Goal: Transaction & Acquisition: Purchase product/service

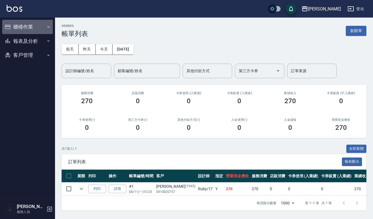
click at [22, 27] on button "櫃檯作業" at bounding box center [27, 27] width 51 height 14
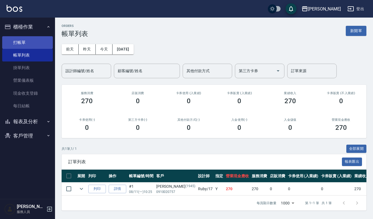
click at [24, 39] on link "打帳單" at bounding box center [27, 42] width 51 height 13
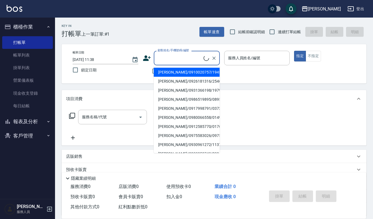
click at [165, 61] on input "顧客姓名/手機號碼/編號" at bounding box center [179, 58] width 47 height 10
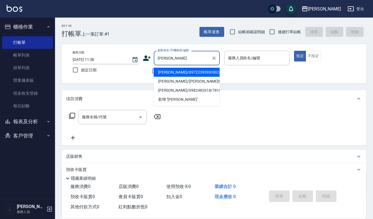
click at [206, 74] on li "[PERSON_NAME]/0972239393/00262" at bounding box center [187, 72] width 66 height 9
type input "[PERSON_NAME]/0972239393/00262"
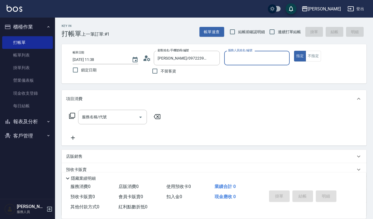
type input "[PERSON_NAME]-4"
click at [109, 116] on input "服務名稱/代號" at bounding box center [109, 117] width 56 height 10
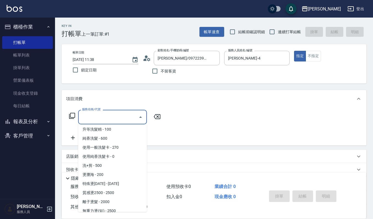
scroll to position [73, 0]
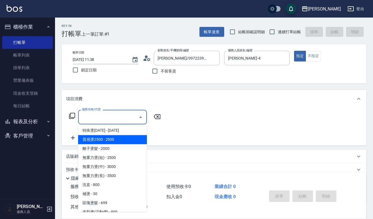
click at [72, 152] on div "店販銷售" at bounding box center [214, 156] width 305 height 13
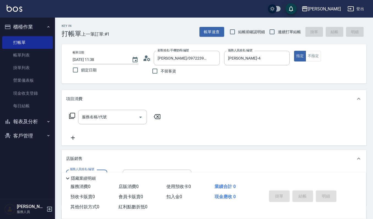
scroll to position [0, 0]
click at [72, 152] on div "店販銷售" at bounding box center [214, 159] width 305 height 18
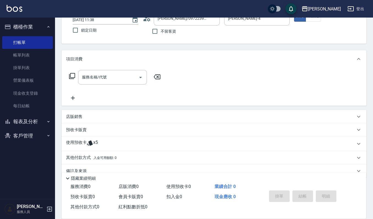
scroll to position [50, 0]
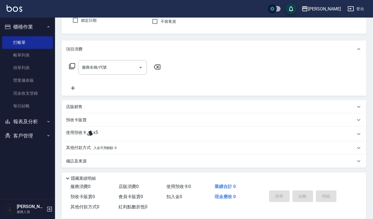
click at [67, 103] on div "店販銷售" at bounding box center [214, 106] width 305 height 13
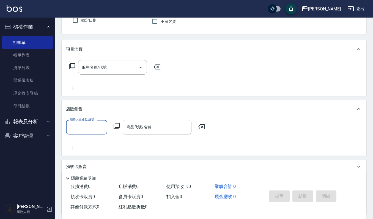
scroll to position [0, 0]
type input "[PERSON_NAME]-4"
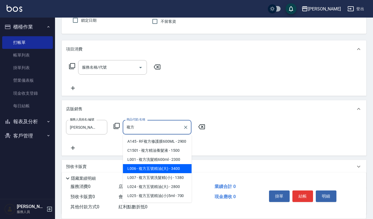
type input "複方五號精油(大)"
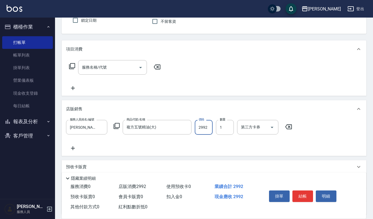
type input "2992"
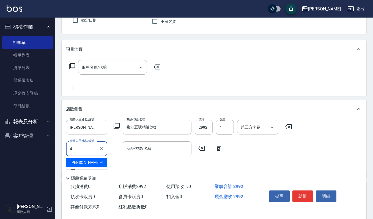
type input "[PERSON_NAME]-4"
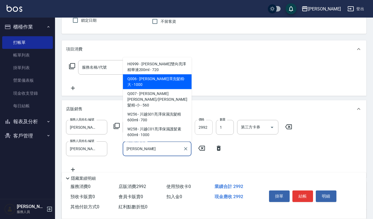
type input "[PERSON_NAME]澤洗髮精-大"
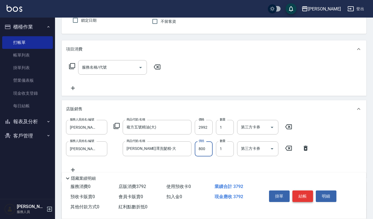
type input "800"
click at [302, 193] on button "結帳" at bounding box center [302, 197] width 21 height 12
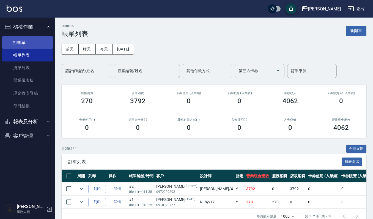
click at [24, 40] on link "打帳單" at bounding box center [27, 42] width 51 height 13
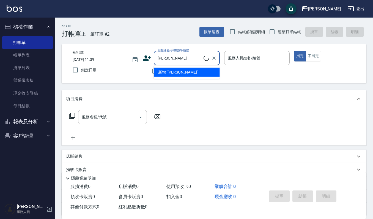
type input "[PERSON_NAME]/0930383327/091025"
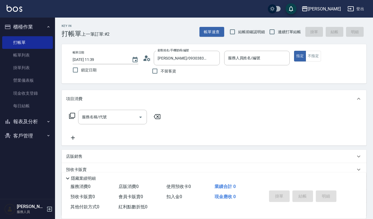
click at [149, 58] on icon at bounding box center [147, 58] width 8 height 8
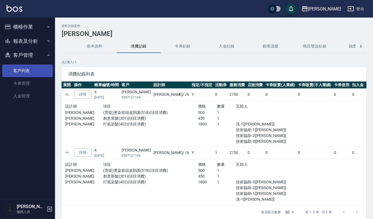
click at [26, 68] on link "客戶列表" at bounding box center [27, 71] width 51 height 13
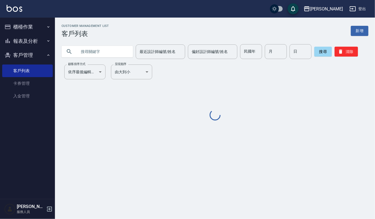
click at [112, 51] on input "text" at bounding box center [103, 51] width 52 height 15
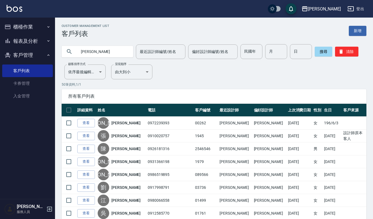
type input "[PERSON_NAME]"
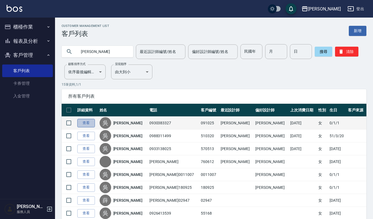
click at [87, 124] on link "查看" at bounding box center [86, 123] width 18 height 9
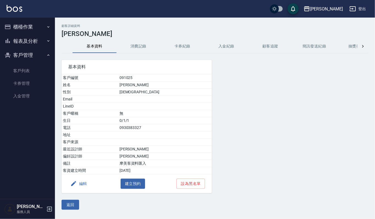
click at [138, 48] on button "消費記錄" at bounding box center [139, 46] width 44 height 13
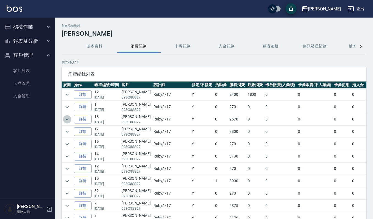
click at [68, 120] on icon "expand row" at bounding box center [67, 119] width 7 height 7
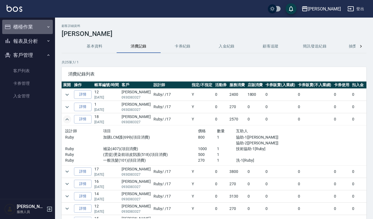
click at [27, 28] on button "櫃檯作業" at bounding box center [27, 27] width 51 height 14
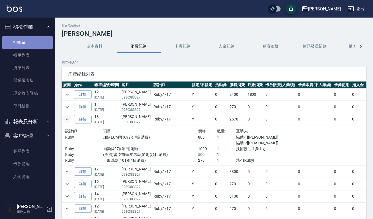
click at [25, 38] on link "打帳單" at bounding box center [27, 42] width 51 height 13
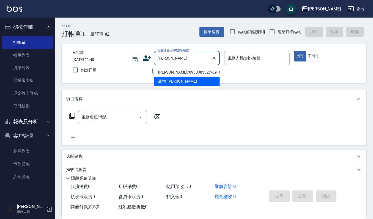
type input "[PERSON_NAME]/0930383327/091025"
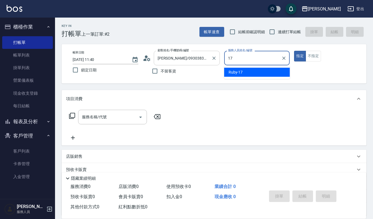
type input "Ruby-17"
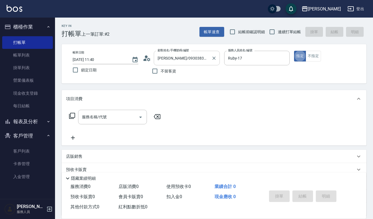
type button "true"
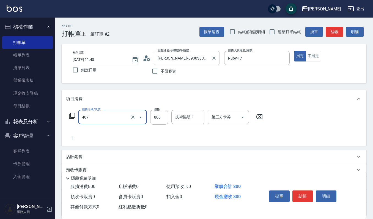
type input "補染(407)"
type input "1000"
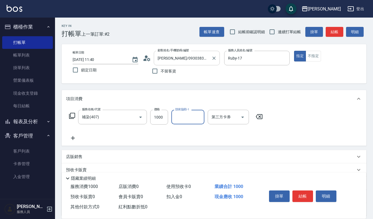
type input "1"
type input "郁涵-23"
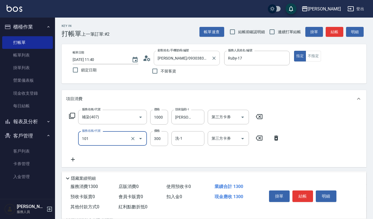
type input "一般洗髮(101)"
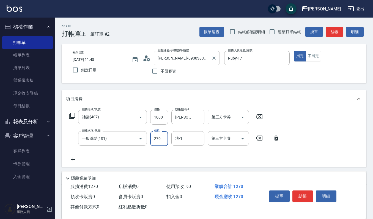
type input "270"
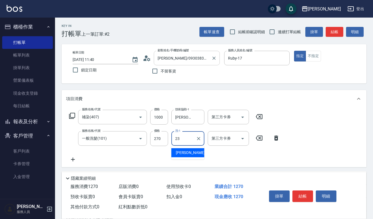
type input "郁涵-23"
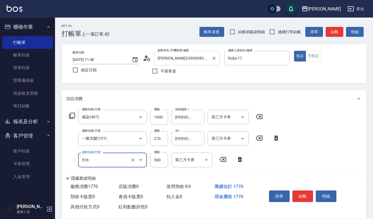
type input "(雲提)燙染前頭皮防護(518)"
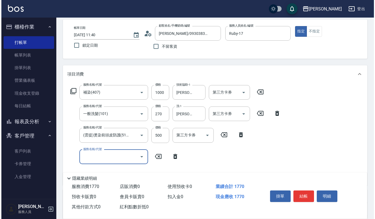
scroll to position [37, 0]
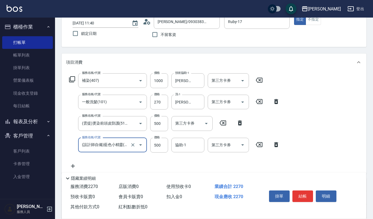
type input "(設計師自備)藍色小精靈(570)"
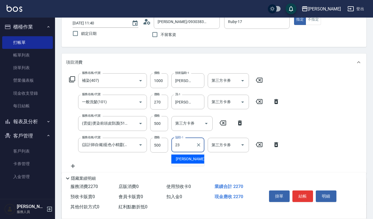
type input "郁涵-23"
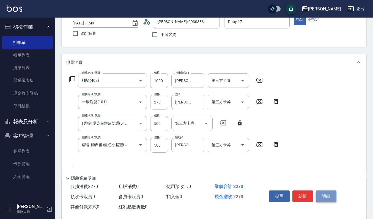
click at [326, 195] on button "明細" at bounding box center [326, 197] width 21 height 12
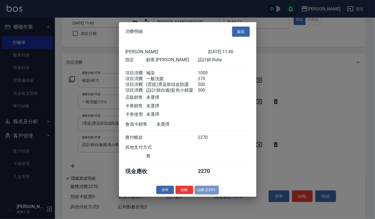
click at [207, 194] on button "結帳並列印" at bounding box center [207, 190] width 24 height 9
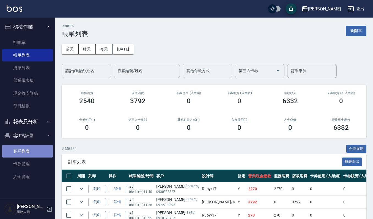
click at [38, 149] on link "客戶列表" at bounding box center [27, 151] width 51 height 13
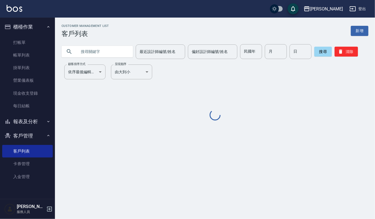
click at [97, 52] on input "text" at bounding box center [103, 51] width 52 height 15
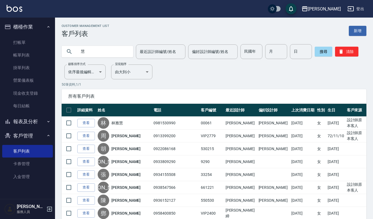
click at [112, 54] on input "慧" at bounding box center [103, 51] width 52 height 15
type input "慧君"
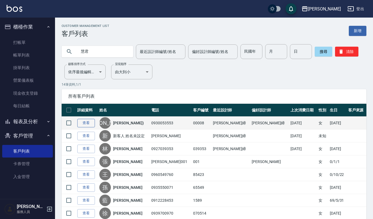
click at [91, 122] on link "查看" at bounding box center [86, 123] width 18 height 9
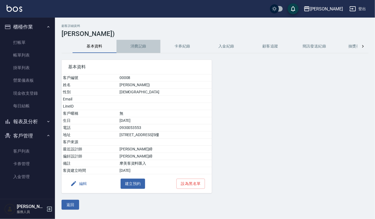
click at [134, 47] on button "消費記錄" at bounding box center [139, 46] width 44 height 13
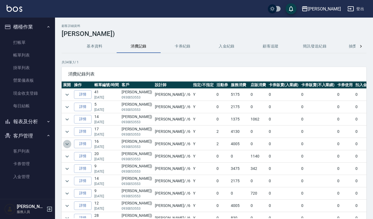
click at [66, 147] on icon "expand row" at bounding box center [67, 144] width 7 height 7
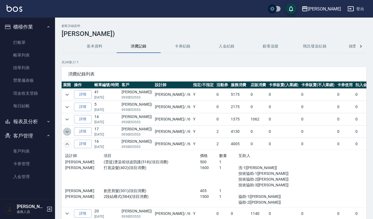
click at [68, 134] on icon "expand row" at bounding box center [67, 132] width 7 height 7
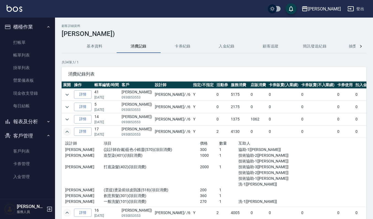
click at [67, 133] on icon "expand row" at bounding box center [67, 132] width 7 height 7
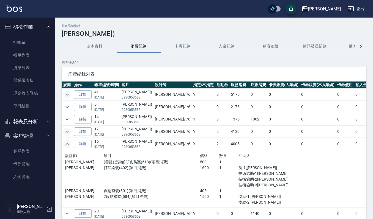
click at [67, 96] on icon "expand row" at bounding box center [66, 95] width 3 height 2
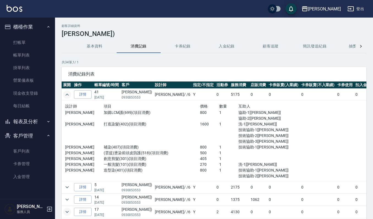
click at [67, 96] on icon "expand row" at bounding box center [67, 95] width 7 height 7
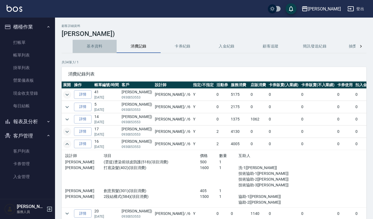
click at [93, 47] on button "基本資料" at bounding box center [95, 46] width 44 height 13
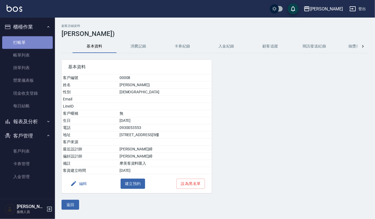
click at [20, 40] on link "打帳單" at bounding box center [27, 42] width 51 height 13
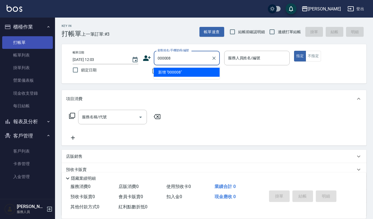
type input "000008"
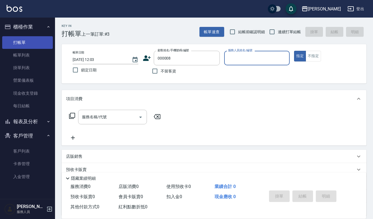
click at [294, 51] on button "指定" at bounding box center [300, 56] width 12 height 11
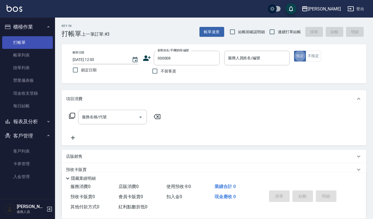
type button "true"
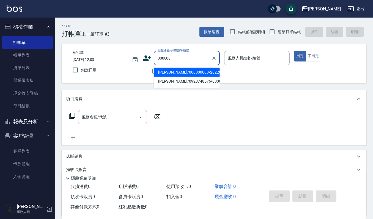
click at [163, 57] on input "000008" at bounding box center [182, 58] width 53 height 10
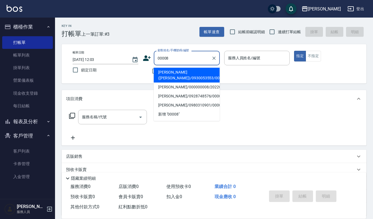
click at [197, 71] on li "李慧君(Jo)/0930053553/00008" at bounding box center [187, 75] width 66 height 15
type input "李慧君(Jo)/0930053553/00008"
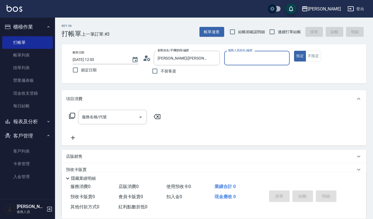
type input "Joalin-6"
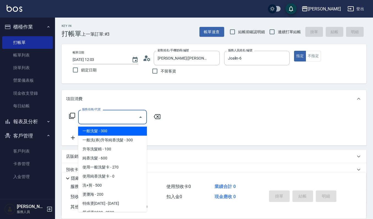
click at [108, 118] on input "服務名稱/代號" at bounding box center [109, 117] width 56 height 10
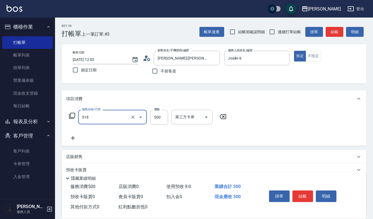
type input "(雲提)燙染前頭皮防護(518)"
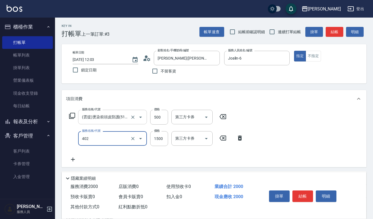
type input "打底染髮(402)"
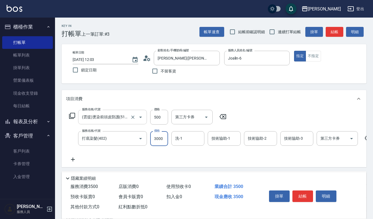
type input "3000"
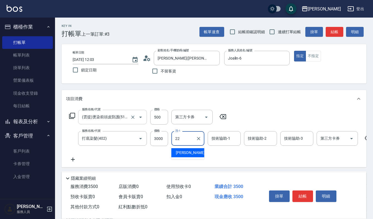
type input "宜芳-22"
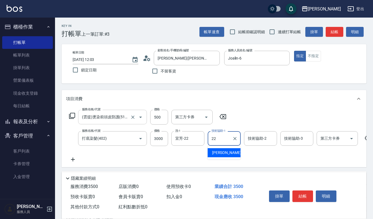
type input "宜芳-22"
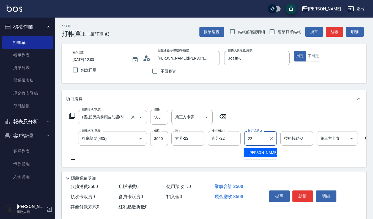
type input "宜芳-22"
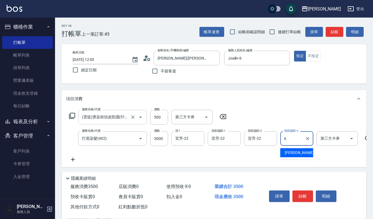
type input "Joalin-6"
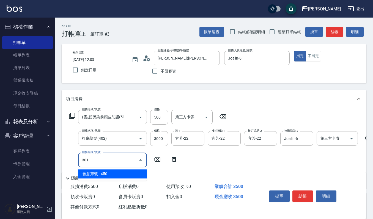
type input "創意剪髮(301)"
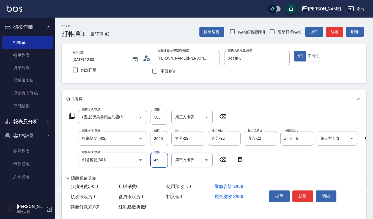
click at [162, 162] on input "450" at bounding box center [159, 160] width 18 height 15
type input "360"
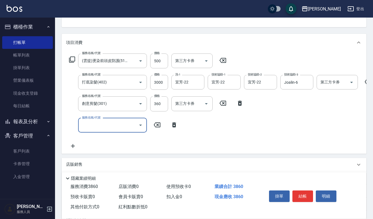
scroll to position [59, 0]
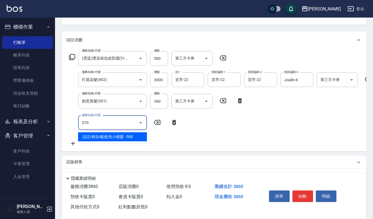
type input "(設計師自備)藍色小精靈(570)"
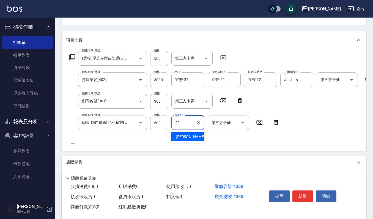
type input "宜芳-22"
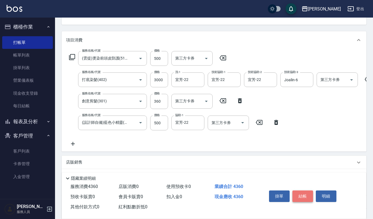
click at [304, 196] on button "結帳" at bounding box center [302, 197] width 21 height 12
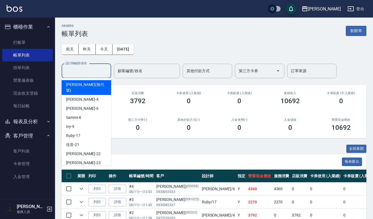
click at [85, 72] on input "設計師編號/姓名" at bounding box center [86, 71] width 45 height 10
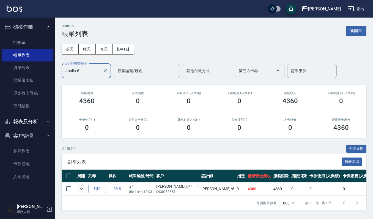
type input "Joalin-6"
click at [83, 190] on icon "expand row" at bounding box center [81, 189] width 7 height 7
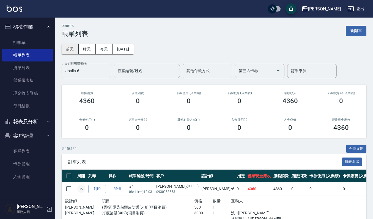
click at [67, 50] on button "前天" at bounding box center [70, 49] width 17 height 10
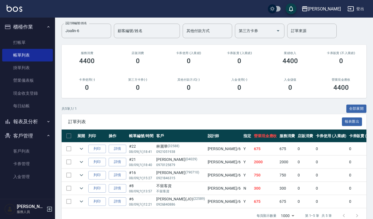
scroll to position [57, 0]
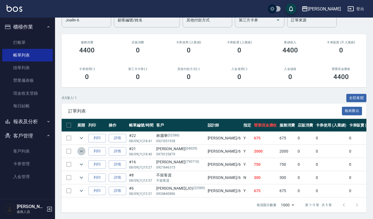
click at [80, 148] on icon "expand row" at bounding box center [81, 151] width 7 height 7
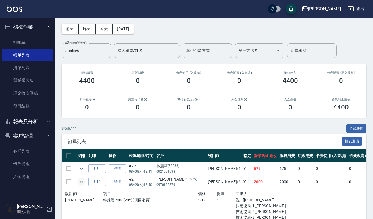
scroll to position [0, 0]
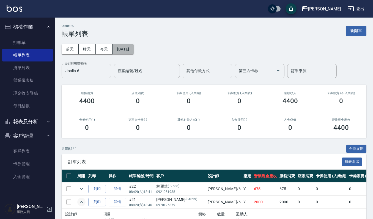
click at [127, 50] on button "2025/08/09" at bounding box center [122, 49] width 21 height 10
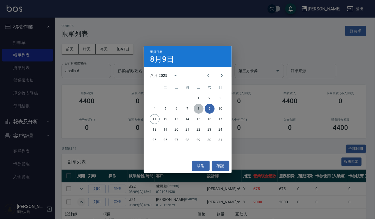
click at [197, 108] on button "8" at bounding box center [199, 109] width 10 height 10
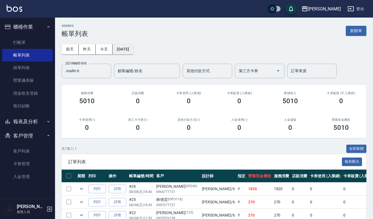
click at [122, 45] on button "2025/08/08" at bounding box center [122, 49] width 21 height 10
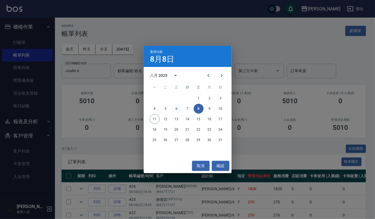
click at [176, 109] on button "6" at bounding box center [177, 109] width 10 height 10
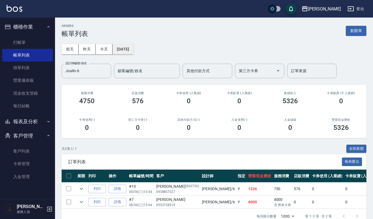
click at [130, 50] on button "2025/08/06" at bounding box center [122, 49] width 21 height 10
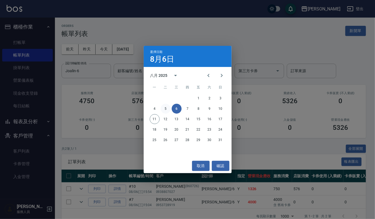
click at [167, 109] on button "5" at bounding box center [166, 109] width 10 height 10
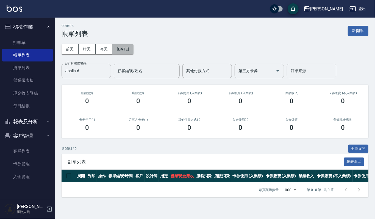
click at [124, 47] on button "2025/08/05" at bounding box center [122, 49] width 21 height 10
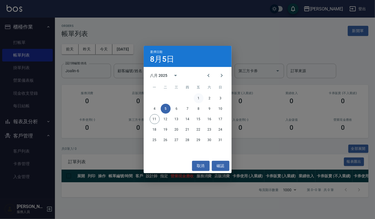
click at [199, 99] on button "1" at bounding box center [199, 99] width 10 height 10
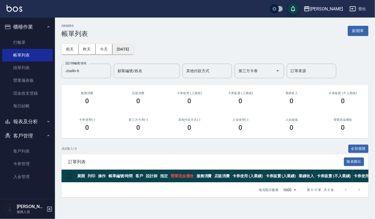
click at [127, 47] on button "2025/08/01" at bounding box center [122, 49] width 21 height 10
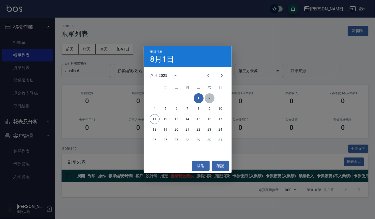
click at [212, 97] on button "2" at bounding box center [210, 99] width 10 height 10
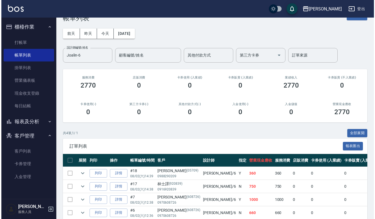
scroll to position [14, 0]
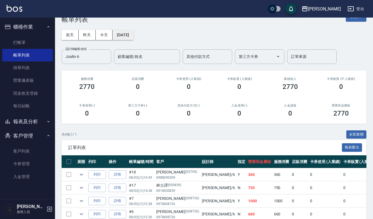
click at [133, 34] on button "2025/08/02" at bounding box center [122, 35] width 21 height 10
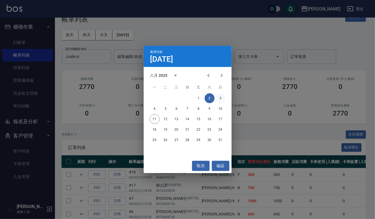
click at [217, 97] on button "3" at bounding box center [221, 99] width 10 height 10
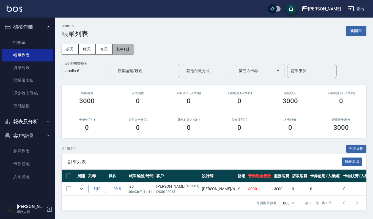
click at [130, 47] on button "2025/08/03" at bounding box center [122, 49] width 21 height 10
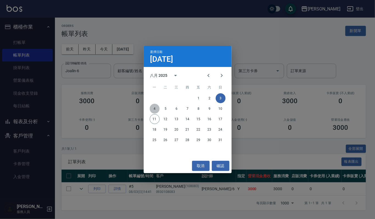
click at [158, 109] on button "4" at bounding box center [155, 109] width 10 height 10
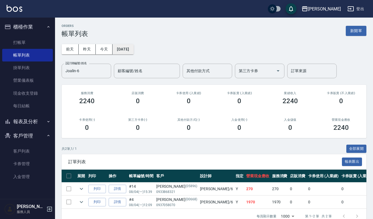
click at [131, 50] on button "2025/08/04" at bounding box center [122, 49] width 21 height 10
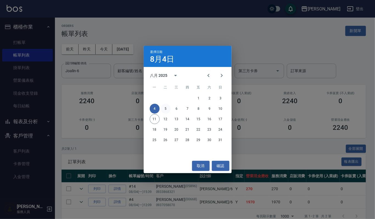
click at [165, 109] on button "5" at bounding box center [166, 109] width 10 height 10
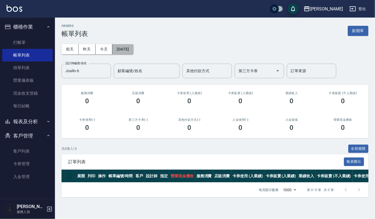
click at [128, 51] on button "2025/08/05" at bounding box center [122, 49] width 21 height 10
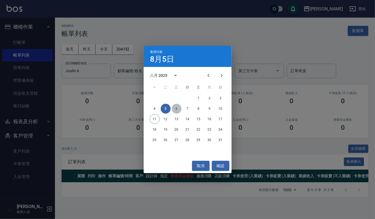
click at [179, 110] on button "6" at bounding box center [177, 109] width 10 height 10
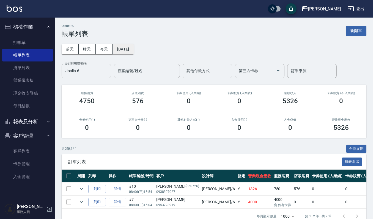
click at [133, 47] on button "2025/08/06" at bounding box center [122, 49] width 21 height 10
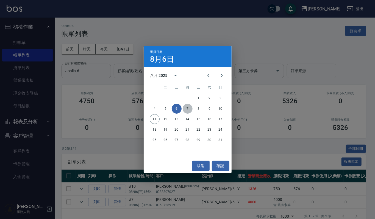
click at [186, 109] on button "7" at bounding box center [188, 109] width 10 height 10
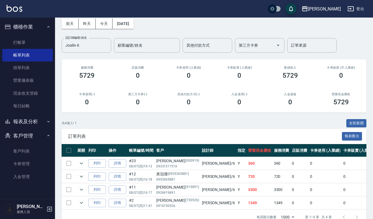
scroll to position [44, 0]
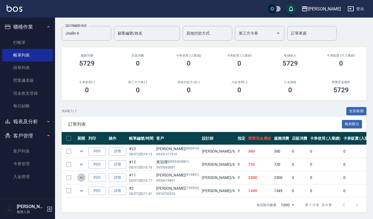
click at [84, 175] on icon "expand row" at bounding box center [81, 178] width 7 height 7
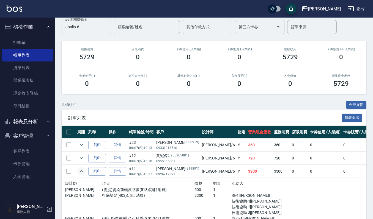
scroll to position [90, 0]
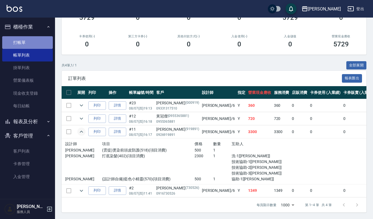
click at [26, 42] on link "打帳單" at bounding box center [27, 42] width 51 height 13
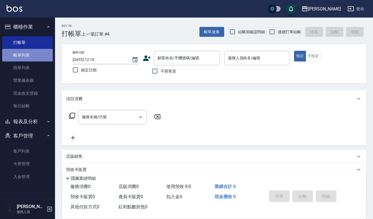
click at [30, 50] on link "帳單列表" at bounding box center [27, 55] width 51 height 13
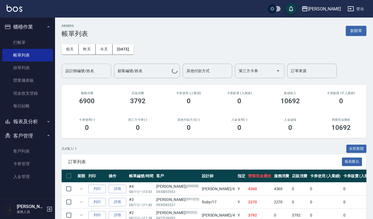
click at [99, 70] on input "設計師編號/姓名" at bounding box center [86, 71] width 45 height 10
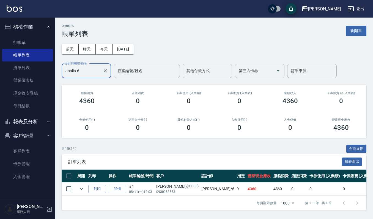
type input "Joalin-6"
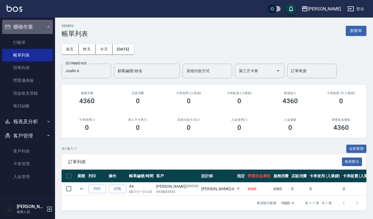
click at [37, 27] on button "櫃檯作業" at bounding box center [27, 27] width 51 height 14
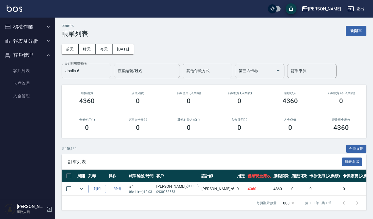
click at [34, 45] on button "報表及分析" at bounding box center [27, 41] width 51 height 14
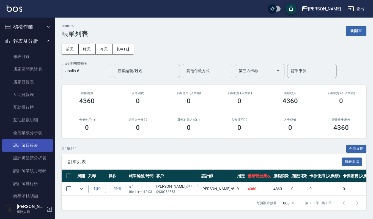
click at [45, 146] on link "設計師日報表" at bounding box center [27, 145] width 51 height 13
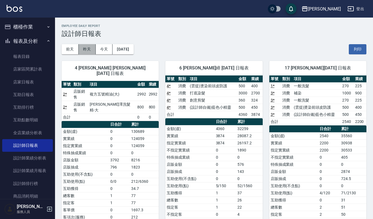
click at [90, 50] on button "昨天" at bounding box center [87, 49] width 17 height 10
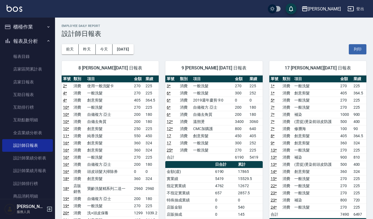
click at [34, 31] on button "櫃檯作業" at bounding box center [27, 27] width 51 height 14
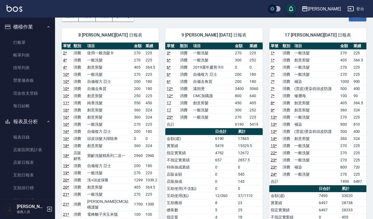
scroll to position [12, 0]
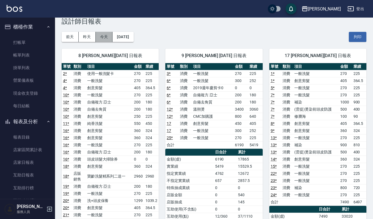
click at [103, 38] on button "今天" at bounding box center [104, 37] width 17 height 10
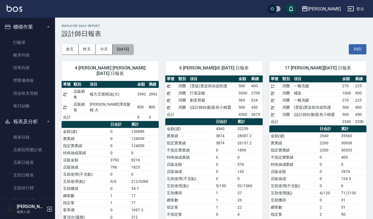
click at [128, 51] on button "[DATE]" at bounding box center [122, 49] width 21 height 10
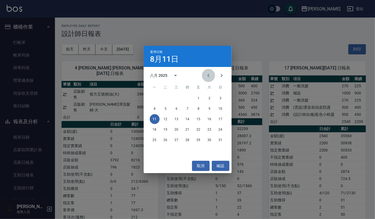
click at [208, 75] on icon "Previous month" at bounding box center [208, 75] width 7 height 7
click at [198, 108] on button "11" at bounding box center [199, 109] width 10 height 10
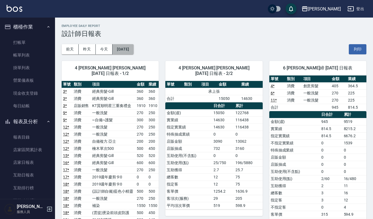
click at [133, 48] on button "2025/07/11" at bounding box center [122, 49] width 21 height 10
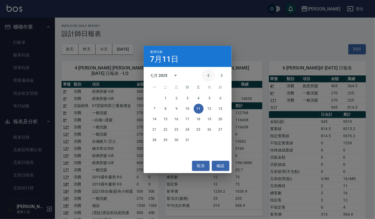
click at [208, 74] on icon "Previous month" at bounding box center [208, 75] width 7 height 7
click at [177, 120] on button "11" at bounding box center [177, 119] width 10 height 10
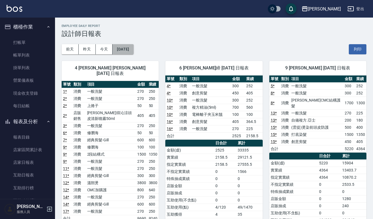
click at [130, 49] on button "2025/06/11" at bounding box center [122, 49] width 21 height 10
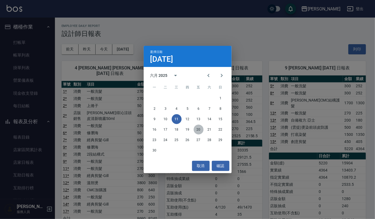
click at [198, 130] on button "20" at bounding box center [199, 130] width 10 height 10
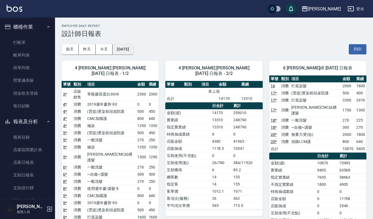
click at [133, 50] on button "2025/06/20" at bounding box center [122, 49] width 21 height 10
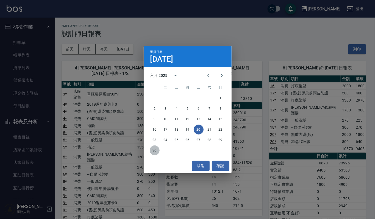
click at [152, 152] on button "30" at bounding box center [155, 151] width 10 height 10
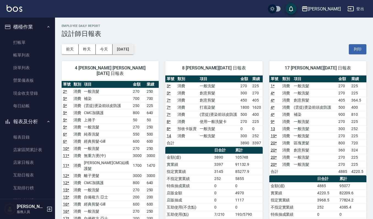
click at [132, 49] on button "2025/06/30" at bounding box center [122, 49] width 21 height 10
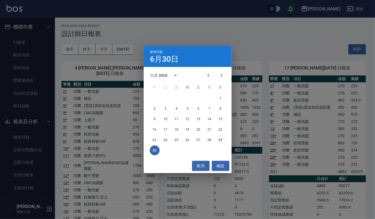
click at [220, 141] on button "29" at bounding box center [221, 140] width 10 height 10
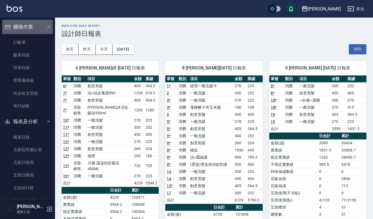
click at [38, 29] on button "櫃檯作業" at bounding box center [27, 27] width 51 height 14
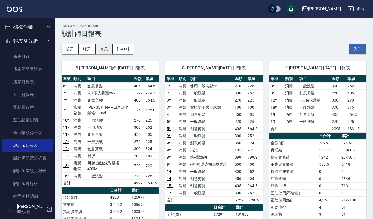
click at [105, 48] on button "今天" at bounding box center [104, 49] width 17 height 10
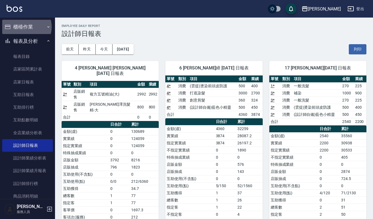
click at [26, 27] on button "櫃檯作業" at bounding box center [27, 27] width 51 height 14
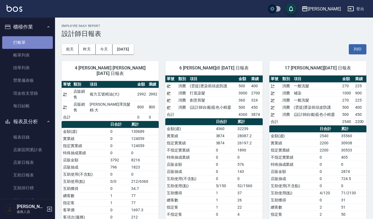
click at [31, 41] on link "打帳單" at bounding box center [27, 42] width 51 height 13
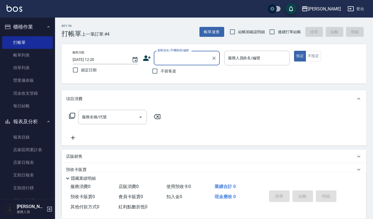
click at [28, 123] on button "報表及分析" at bounding box center [27, 122] width 51 height 14
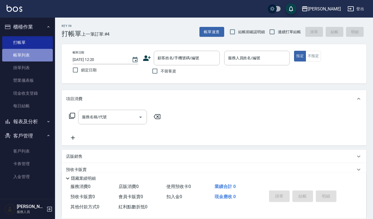
click at [36, 52] on link "帳單列表" at bounding box center [27, 55] width 51 height 13
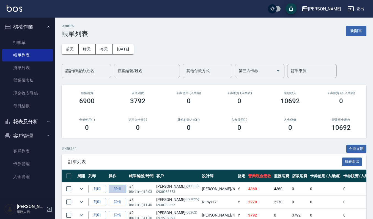
click at [114, 191] on link "詳情" at bounding box center [118, 189] width 18 height 9
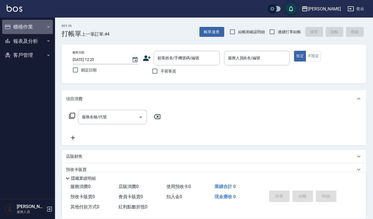
click at [31, 23] on button "櫃檯作業" at bounding box center [27, 27] width 51 height 14
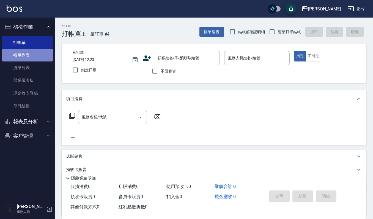
click at [29, 54] on link "帳單列表" at bounding box center [27, 55] width 51 height 13
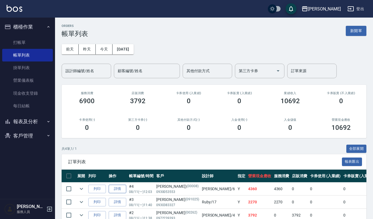
click at [118, 189] on link "詳情" at bounding box center [118, 189] width 18 height 9
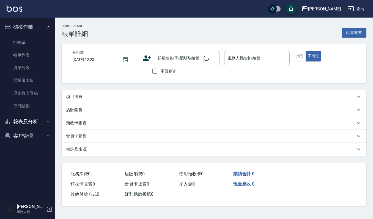
type input "2025/08/11 12:03"
type input "Joalin-6"
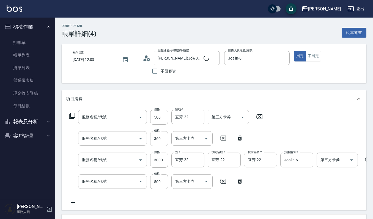
type input "李慧君(Jo)/0930053553/00008"
type input "(設計師自備)藍色小精靈(570)"
type input "創意剪髮(301)"
type input "打底染髮(402)"
type input "(雲提)燙染前頭皮防護(518)"
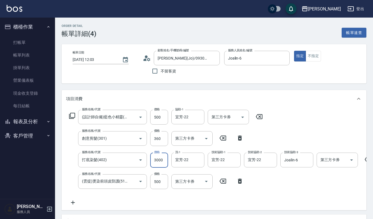
click at [165, 159] on input "3000" at bounding box center [159, 160] width 18 height 15
type input "2800"
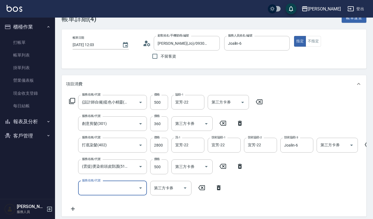
scroll to position [26, 0]
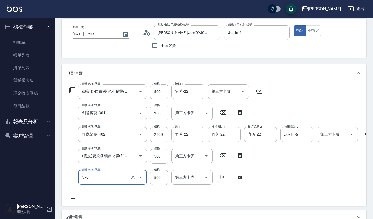
type input "(設計師自備)藍色小精靈(570)"
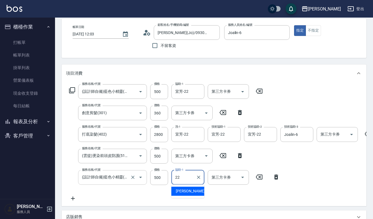
type input "宜芳-22"
click at [277, 178] on icon at bounding box center [276, 177] width 4 height 5
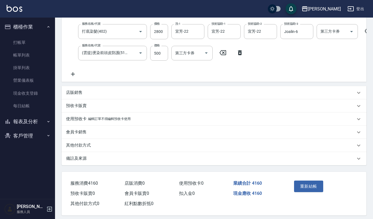
scroll to position [138, 0]
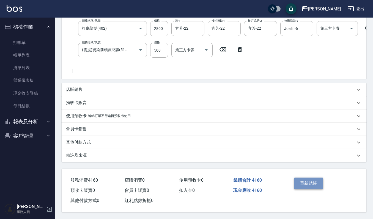
click at [311, 181] on button "重新結帳" at bounding box center [308, 184] width 29 height 12
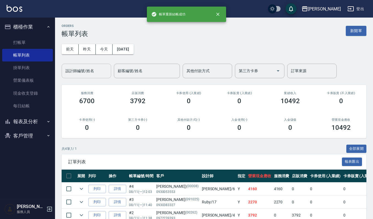
click at [80, 67] on input "設計師編號/姓名" at bounding box center [86, 71] width 45 height 10
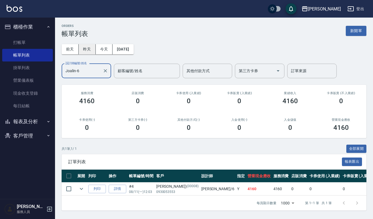
type input "Joalin-6"
click at [86, 47] on button "昨天" at bounding box center [87, 49] width 17 height 10
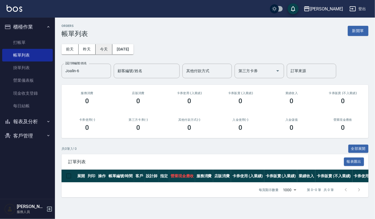
click at [105, 49] on button "今天" at bounding box center [104, 49] width 17 height 10
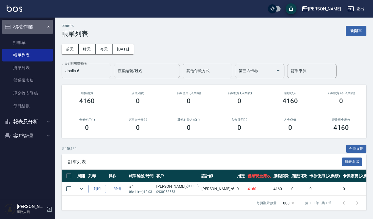
click at [38, 28] on button "櫃檯作業" at bounding box center [27, 27] width 51 height 14
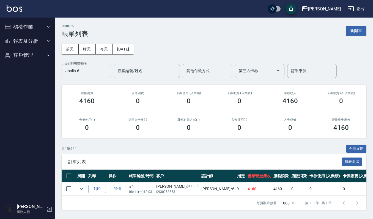
click at [37, 38] on button "報表及分析" at bounding box center [27, 41] width 51 height 14
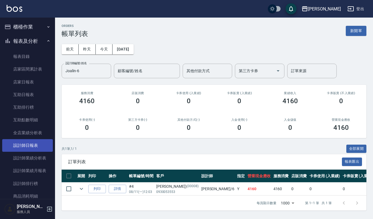
click at [41, 146] on link "設計師日報表" at bounding box center [27, 145] width 51 height 13
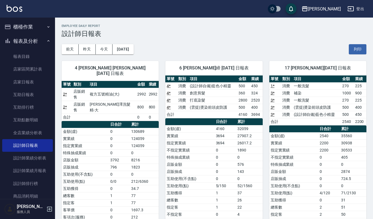
click at [35, 30] on button "櫃檯作業" at bounding box center [27, 27] width 51 height 14
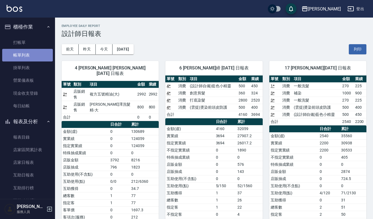
click at [30, 55] on link "帳單列表" at bounding box center [27, 55] width 51 height 13
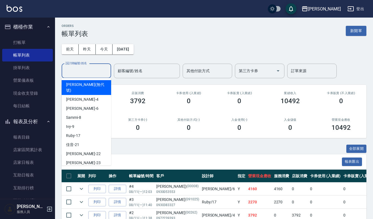
click at [79, 73] on input "設計師編號/姓名" at bounding box center [86, 71] width 45 height 10
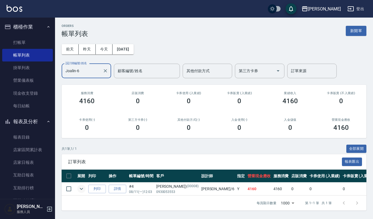
type input "Joalin-6"
click at [79, 189] on icon "expand row" at bounding box center [81, 189] width 7 height 7
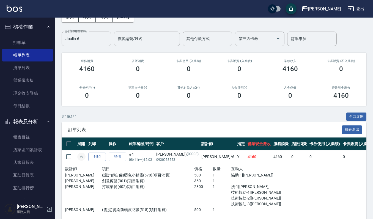
scroll to position [55, 0]
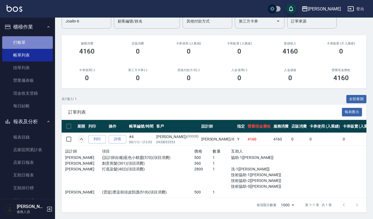
click at [32, 37] on link "打帳單" at bounding box center [27, 42] width 51 height 13
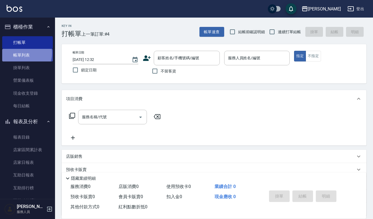
click at [23, 53] on link "帳單列表" at bounding box center [27, 55] width 51 height 13
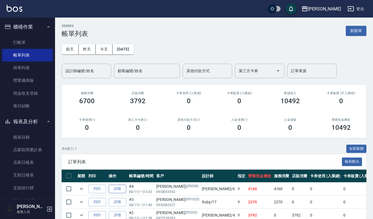
click at [116, 190] on link "詳情" at bounding box center [118, 189] width 18 height 9
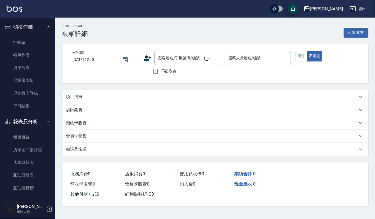
type input "2025/08/11 12:03"
type input "Joalin-6"
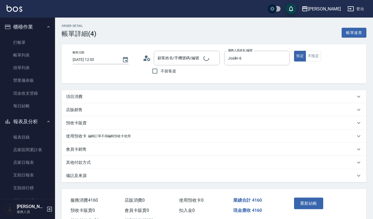
type input "李慧君(Jo)/0930053553/00008"
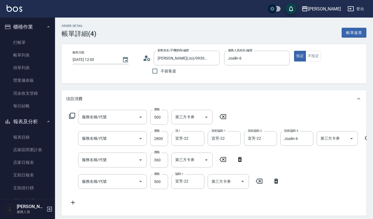
type input "(雲提)燙染前頭皮防護(518)"
type input "打底染髮(402)"
type input "創意剪髮(301)"
type input "(設計師自備)藍色小精靈(570)"
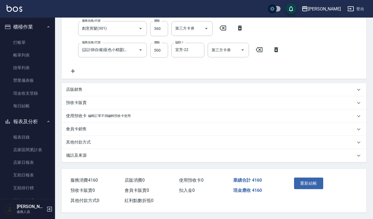
scroll to position [138, 0]
click at [305, 186] on button "重新結帳" at bounding box center [308, 184] width 29 height 12
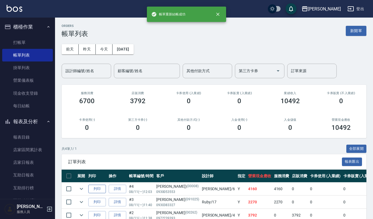
click at [97, 191] on button "列印" at bounding box center [97, 189] width 18 height 9
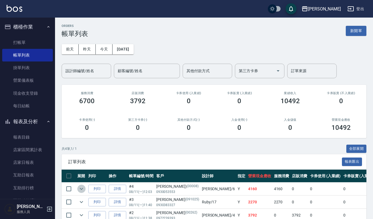
click at [80, 188] on icon "expand row" at bounding box center [81, 189] width 7 height 7
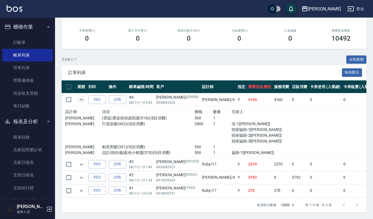
scroll to position [96, 0]
click at [39, 28] on button "櫃檯作業" at bounding box center [27, 27] width 51 height 14
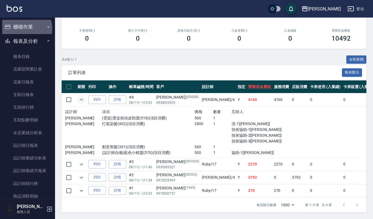
click at [25, 29] on button "櫃檯作業" at bounding box center [27, 27] width 51 height 14
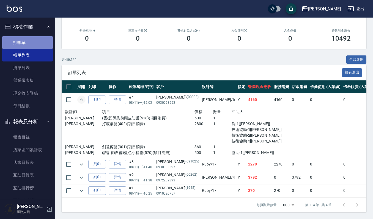
click at [30, 41] on link "打帳單" at bounding box center [27, 42] width 51 height 13
